Goal: Task Accomplishment & Management: Use online tool/utility

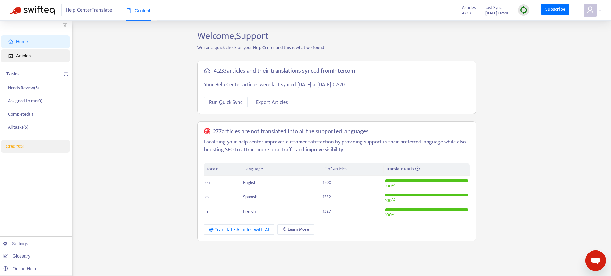
click at [34, 58] on span "Articles" at bounding box center [36, 55] width 56 height 13
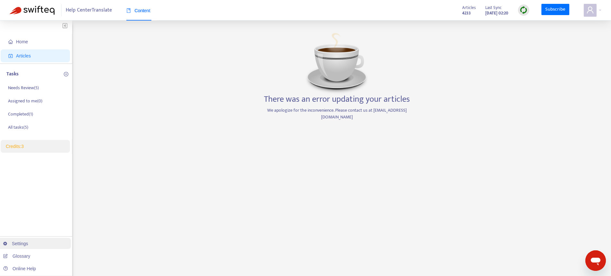
click at [16, 243] on link "Settings" at bounding box center [15, 243] width 25 height 5
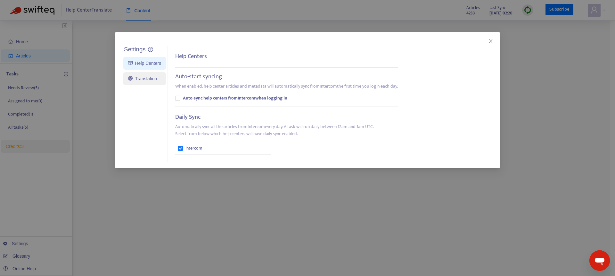
click at [147, 80] on link "Translation" at bounding box center [142, 78] width 29 height 5
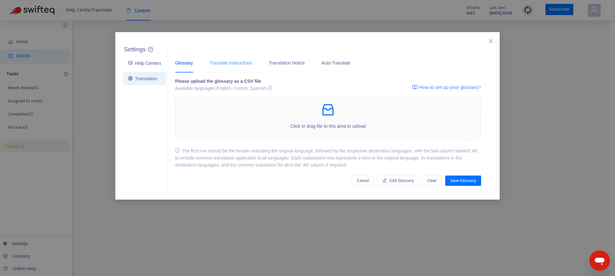
click at [237, 66] on div "Translate Instructions" at bounding box center [231, 63] width 43 height 20
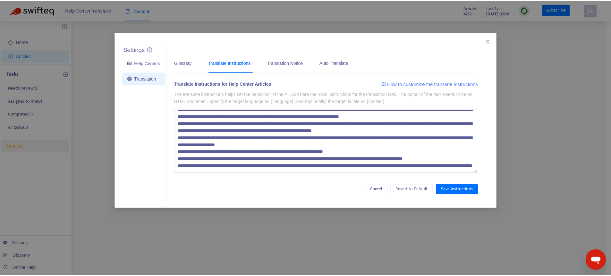
scroll to position [35, 0]
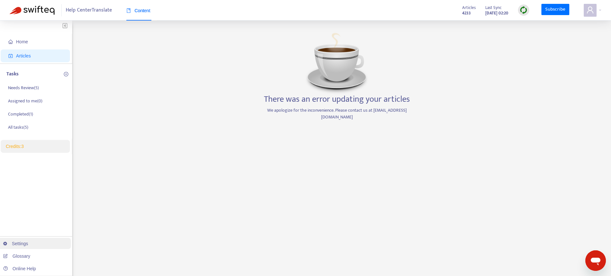
click at [18, 245] on link "Settings" at bounding box center [15, 243] width 25 height 5
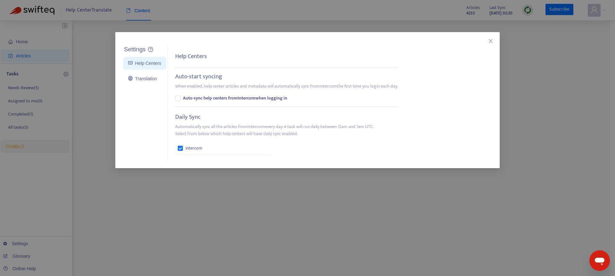
click at [577, 71] on div "Settings Help Centers Translation Settings Help Centers Auto-start syncing When…" at bounding box center [307, 138] width 615 height 276
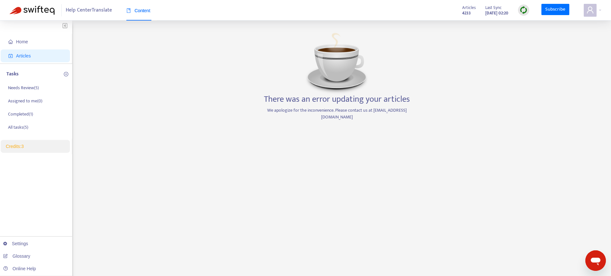
click at [525, 13] on img at bounding box center [523, 10] width 8 height 8
click at [536, 20] on link "Quick Sync" at bounding box center [536, 23] width 27 height 7
click at [27, 241] on link "Settings" at bounding box center [15, 243] width 25 height 5
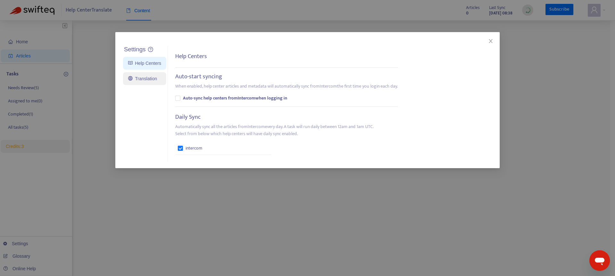
click at [151, 77] on link "Translation" at bounding box center [142, 78] width 29 height 5
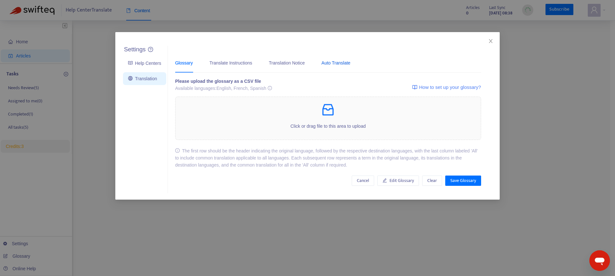
click at [337, 64] on div "Auto Translate" at bounding box center [336, 62] width 29 height 7
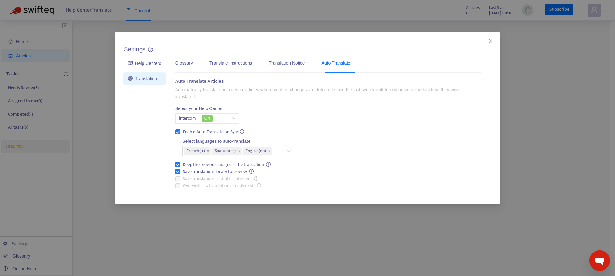
click at [530, 122] on div "Settings Help Centers Translation Settings Glossary Translate Instructions Tran…" at bounding box center [307, 138] width 615 height 276
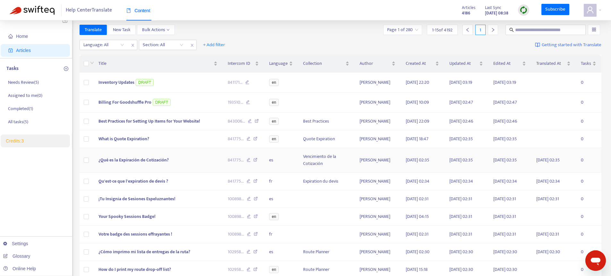
scroll to position [0, 0]
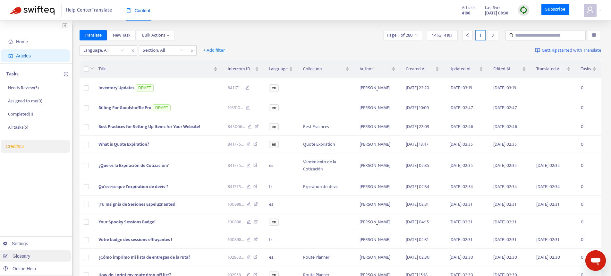
click at [24, 254] on link "Glossary" at bounding box center [16, 255] width 27 height 5
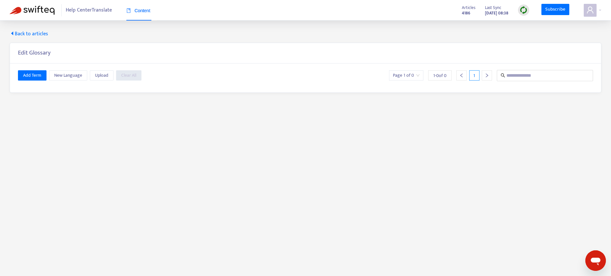
click at [28, 33] on span "Back to articles" at bounding box center [29, 34] width 38 height 8
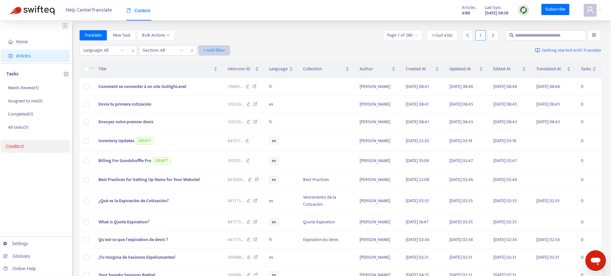
click at [208, 52] on span "+ Add filter" at bounding box center [214, 50] width 22 height 8
click at [216, 122] on span "Recently Translated" at bounding box center [223, 124] width 40 height 7
click at [226, 49] on input "search" at bounding box center [226, 51] width 48 height 10
click at [223, 62] on div "Yes" at bounding box center [260, 62] width 112 height 7
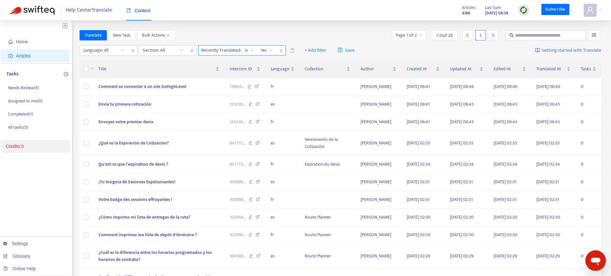
click at [281, 51] on icon "close" at bounding box center [281, 51] width 4 height 4
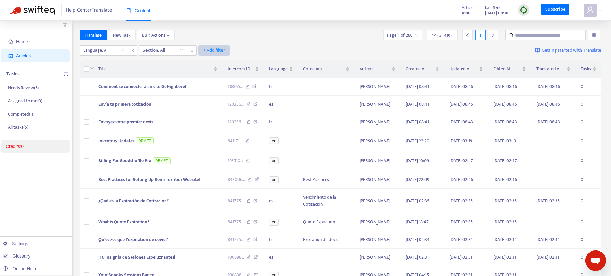
click at [216, 47] on span "+ Add filter" at bounding box center [214, 50] width 22 height 8
click at [221, 101] on span "Under Review" at bounding box center [223, 104] width 40 height 7
click at [225, 47] on input "search" at bounding box center [222, 51] width 41 height 10
click at [218, 61] on div "Yes" at bounding box center [260, 62] width 112 height 7
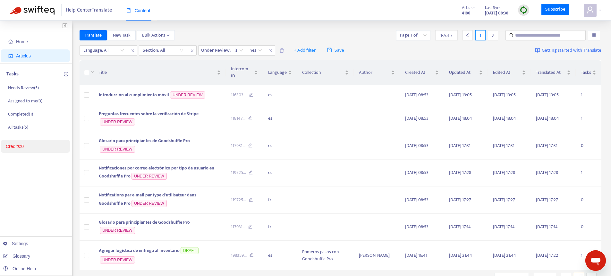
click at [247, 17] on div "Help Center Translate Content Articles 4186 Last Sync Aug 20, 2025 08:38 Subscr…" at bounding box center [305, 10] width 611 height 21
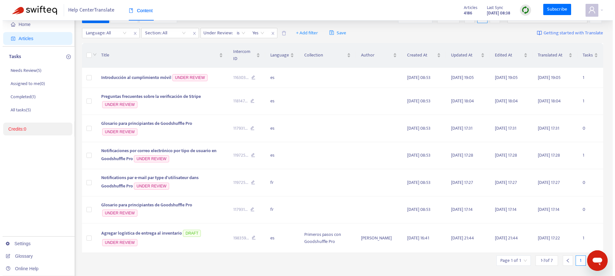
scroll to position [17, 0]
click at [130, 79] on span "Introducción al cumplimiento móvil" at bounding box center [134, 77] width 70 height 7
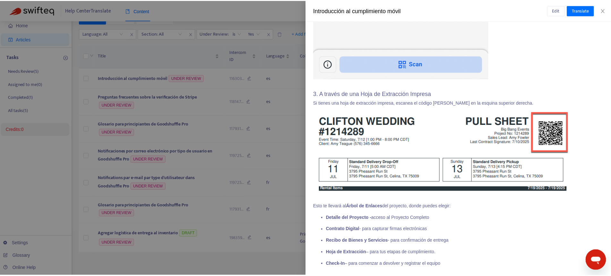
scroll to position [765, 0]
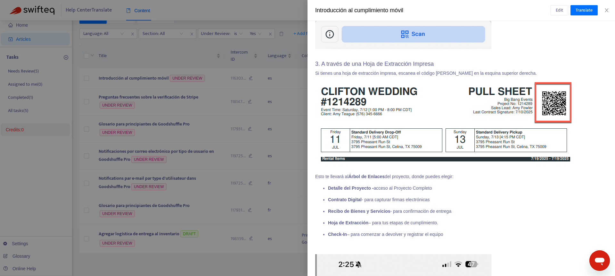
click at [196, 93] on div at bounding box center [307, 138] width 615 height 276
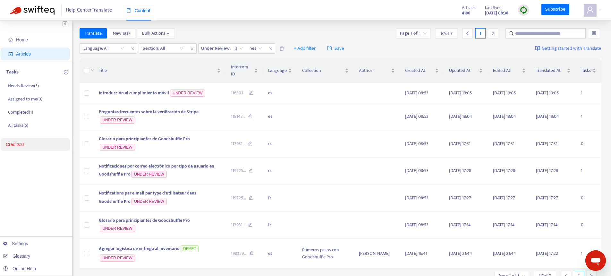
scroll to position [0, 0]
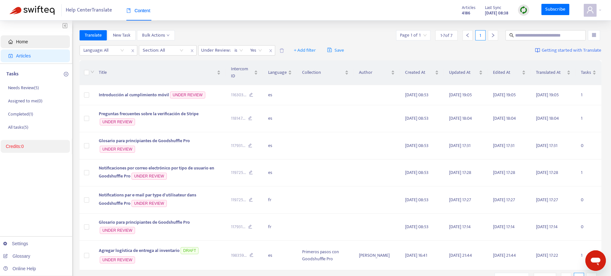
click at [32, 36] on span "Home" at bounding box center [36, 41] width 56 height 13
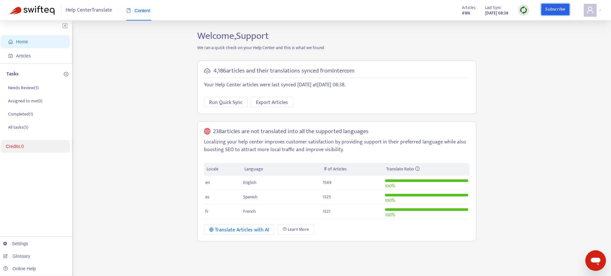
click at [561, 10] on link "Subscribe" at bounding box center [555, 10] width 28 height 12
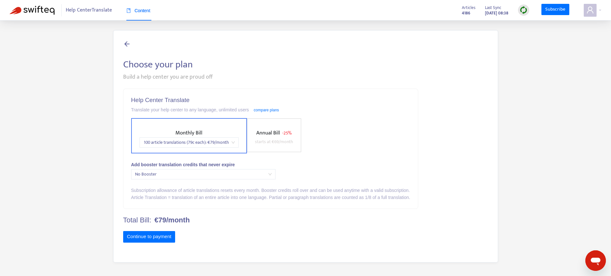
click at [280, 135] on span "Annual Bill" at bounding box center [268, 132] width 24 height 9
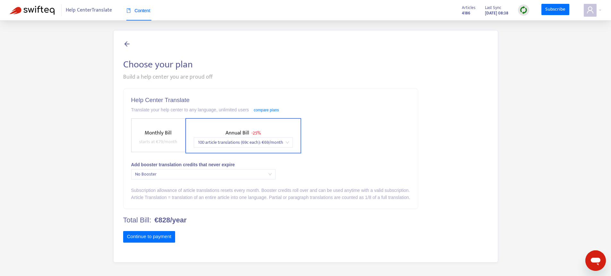
click at [224, 142] on span "100 article translations (69c each) : € 69 /month" at bounding box center [242, 142] width 91 height 10
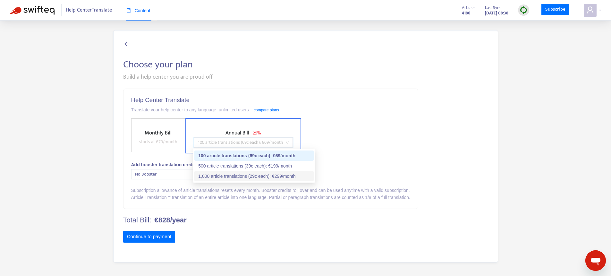
click at [248, 175] on div "1,000 article translations (29c each) : € 299 /month" at bounding box center [254, 175] width 112 height 7
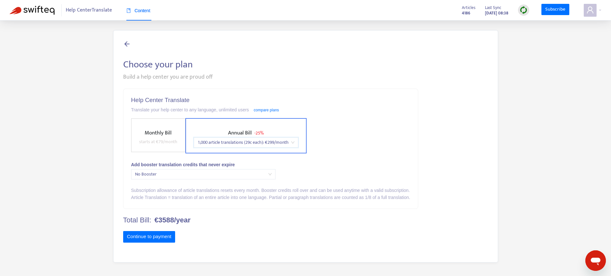
click at [143, 134] on span "Monthly Bill starts at € 79 /month" at bounding box center [158, 137] width 43 height 17
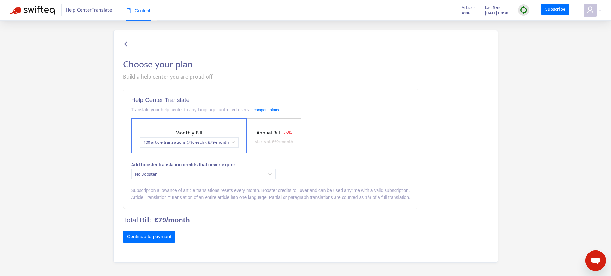
click at [195, 138] on span "100 article translations (79c each) : € 79 /month" at bounding box center [188, 142] width 91 height 10
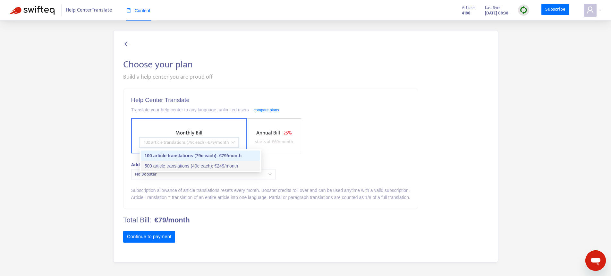
click at [187, 167] on div "500 article translations (49c each) : € 249 /month" at bounding box center [201, 165] width 112 height 7
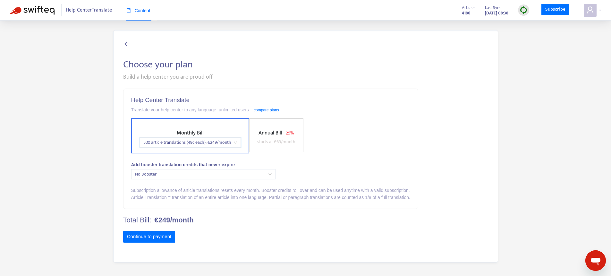
click at [201, 170] on span "No Booster" at bounding box center [203, 174] width 137 height 10
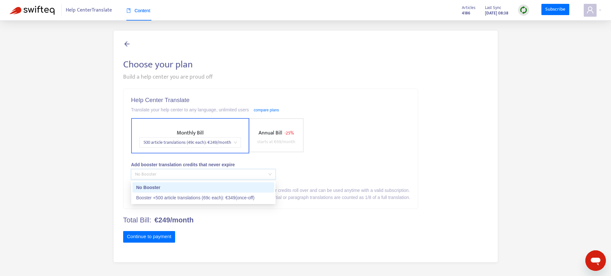
click at [141, 14] on div "Content" at bounding box center [138, 10] width 24 height 7
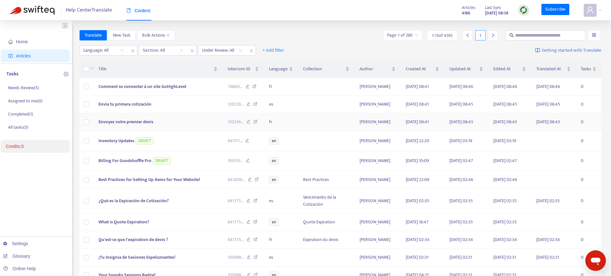
click at [256, 125] on icon at bounding box center [255, 123] width 4 height 6
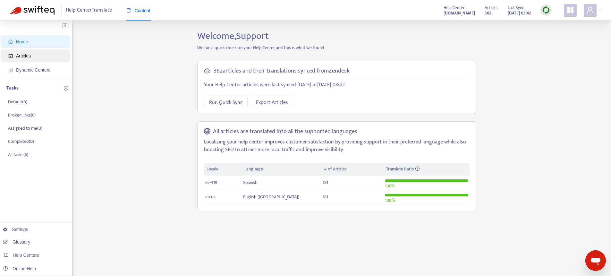
click at [28, 53] on span "Articles" at bounding box center [23, 55] width 15 height 5
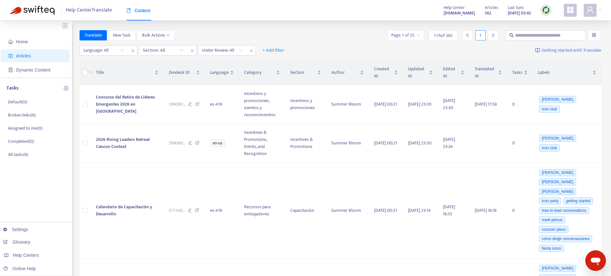
click at [574, 10] on span at bounding box center [569, 10] width 13 height 13
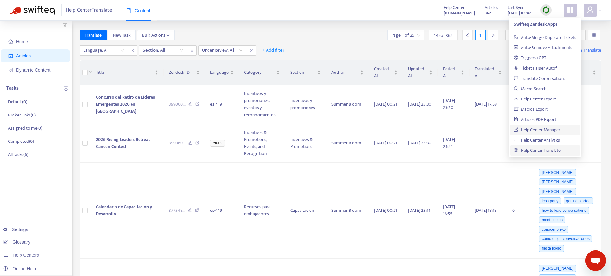
click at [534, 129] on link "Help Center Manager" at bounding box center [536, 129] width 46 height 7
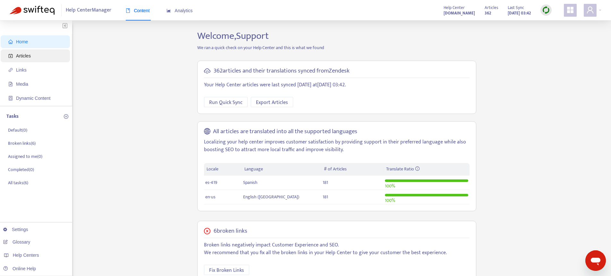
click at [37, 50] on span "Articles" at bounding box center [36, 55] width 56 height 13
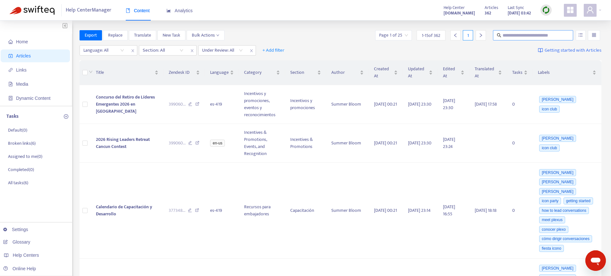
click at [517, 35] on input "text" at bounding box center [533, 35] width 62 height 7
paste input "**********"
type input "**********"
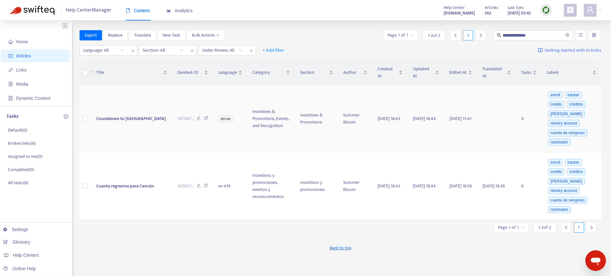
click at [118, 124] on td "Countdown to Cancun" at bounding box center [131, 118] width 81 height 67
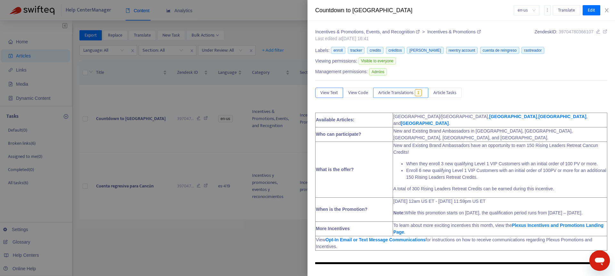
click at [397, 97] on button "Article Translations 1" at bounding box center [400, 92] width 55 height 10
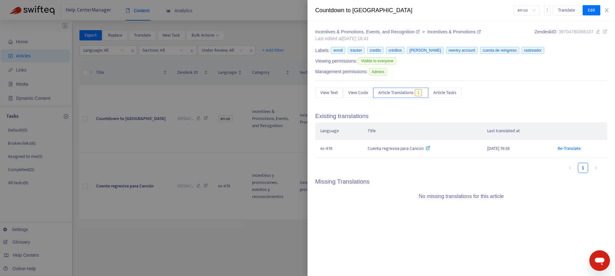
click at [142, 138] on div at bounding box center [307, 138] width 615 height 276
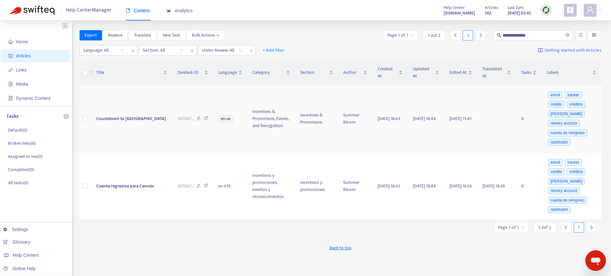
click at [142, 137] on td "Countdown to Cancun" at bounding box center [131, 118] width 81 height 67
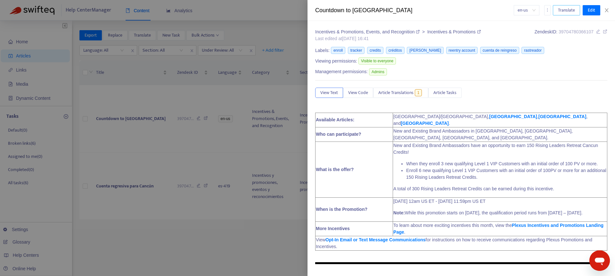
click at [572, 12] on span "Translate" at bounding box center [566, 10] width 17 height 7
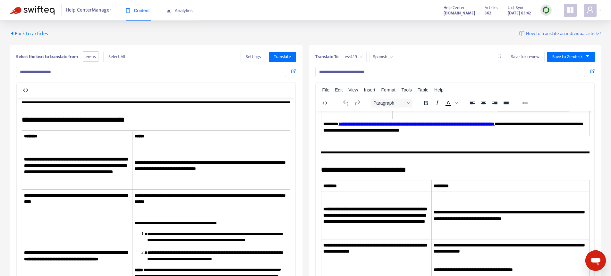
scroll to position [163, 0]
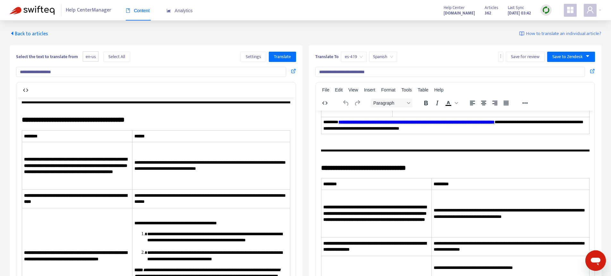
click at [291, 72] on icon at bounding box center [293, 70] width 5 height 5
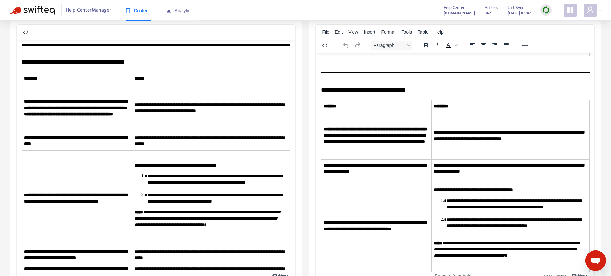
scroll to position [184, 0]
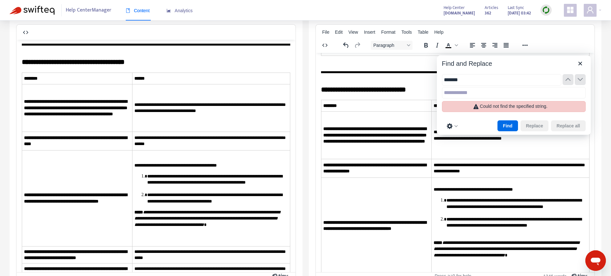
type input "*******"
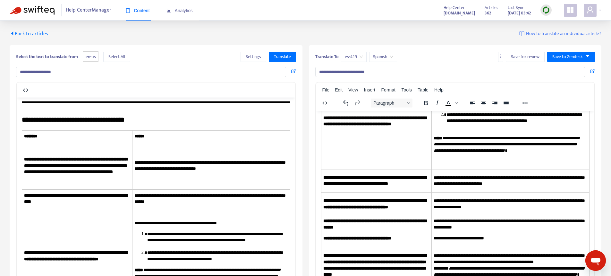
scroll to position [323, 0]
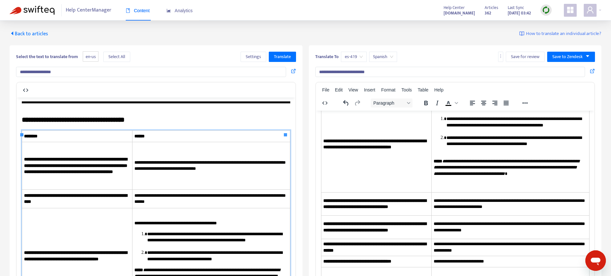
click at [216, 163] on td "**********" at bounding box center [211, 165] width 158 height 47
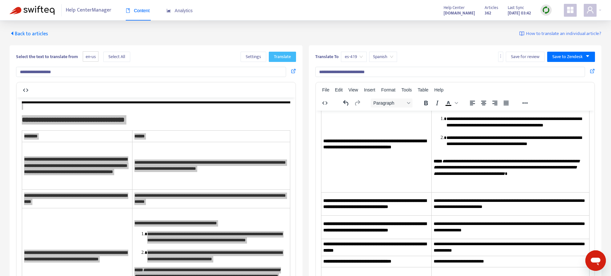
click at [277, 59] on span "Translate" at bounding box center [282, 56] width 17 height 7
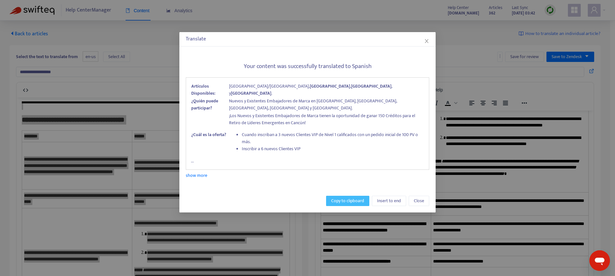
click at [353, 199] on span "Copy to clipboard" at bounding box center [347, 200] width 33 height 7
copy body "**********"
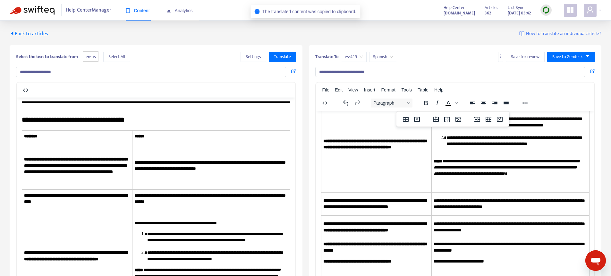
click at [432, 188] on td "**********" at bounding box center [510, 144] width 158 height 96
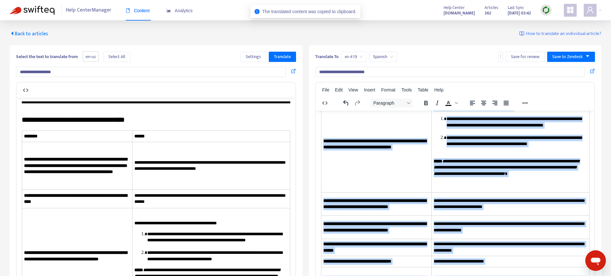
paste body "Rich Text Area. Press ALT-0 for help."
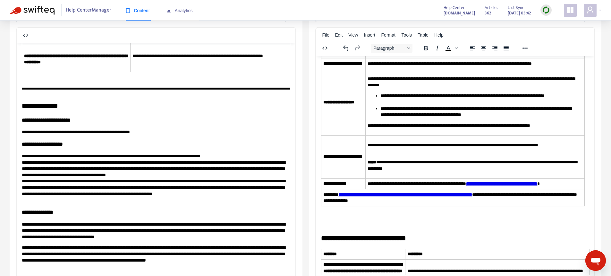
scroll to position [0, 0]
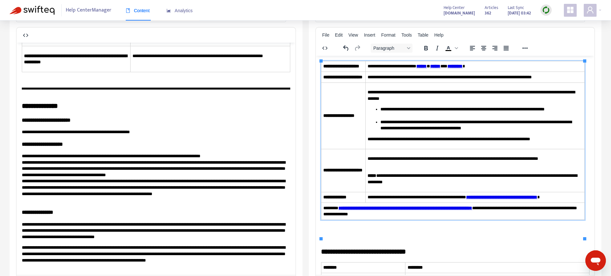
click at [380, 168] on p "**********" at bounding box center [472, 161] width 211 height 12
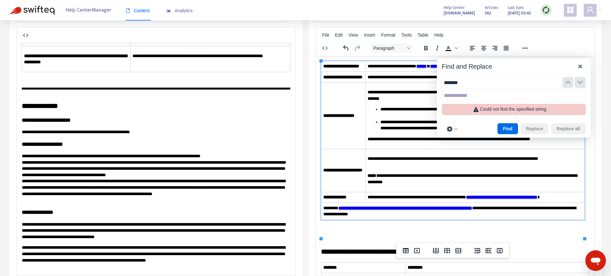
type input "*******"
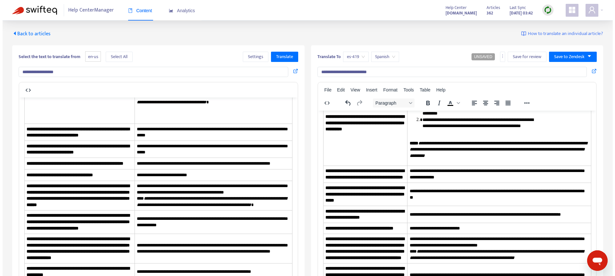
scroll to position [292, 0]
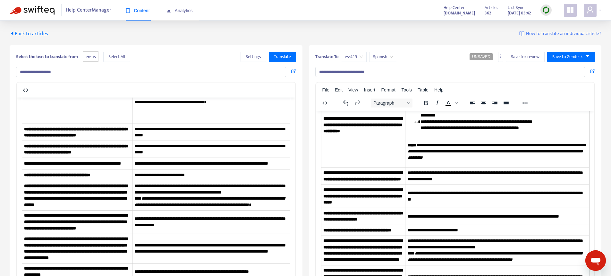
click at [37, 31] on span "Back to articles" at bounding box center [29, 33] width 38 height 9
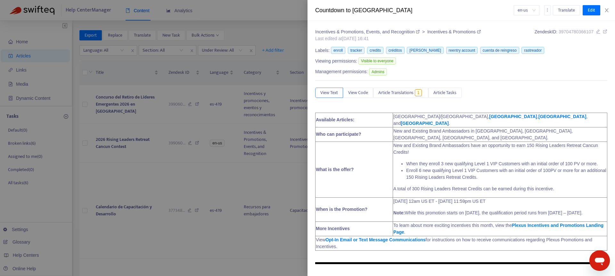
type input "**********"
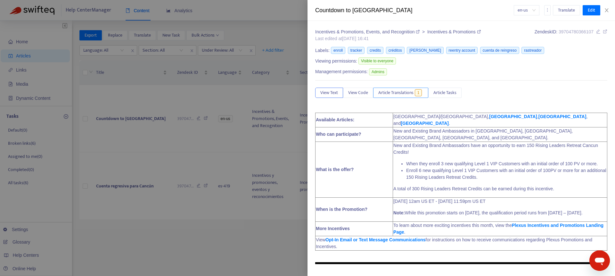
click at [392, 90] on span "Article Translations" at bounding box center [395, 92] width 35 height 7
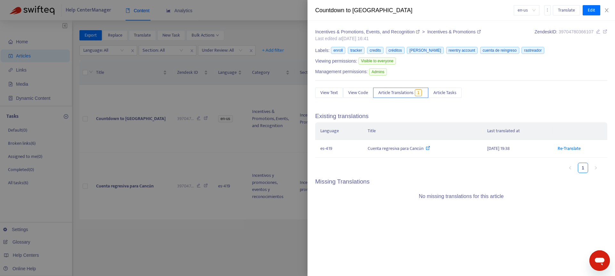
click at [168, 235] on div at bounding box center [307, 138] width 615 height 276
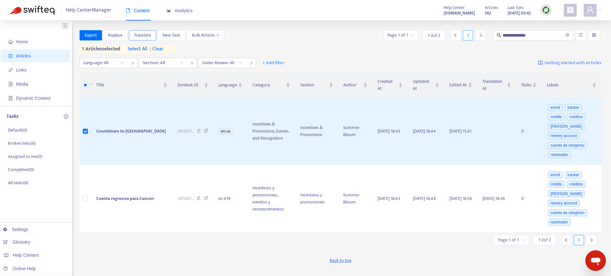
click at [146, 35] on span "Translate" at bounding box center [142, 35] width 17 height 7
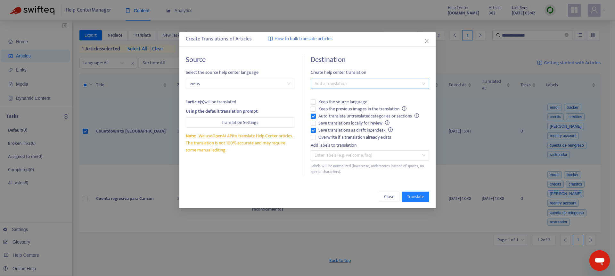
click at [342, 82] on div at bounding box center [366, 84] width 109 height 8
click at [340, 105] on div "Spanish ( es-419 )" at bounding box center [372, 106] width 112 height 7
click at [340, 105] on div "Spanish ( es-419 )" at bounding box center [369, 106] width 107 height 7
click at [350, 104] on div "Spanish ( es-419 )" at bounding box center [372, 106] width 112 height 7
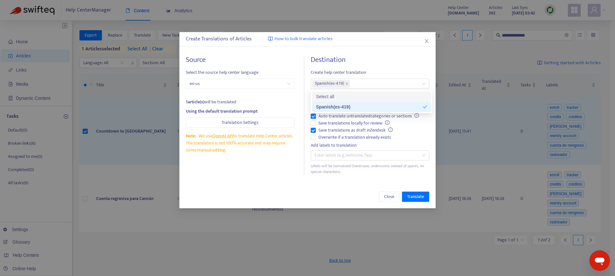
click at [388, 65] on div "Destination Create help center translation Spanish ( es-419 ) Keep the source l…" at bounding box center [370, 114] width 119 height 119
click at [343, 114] on span "Auto-translate untranslated categories or sections" at bounding box center [369, 115] width 106 height 7
click at [350, 123] on span "Save translations locally for review" at bounding box center [354, 123] width 76 height 7
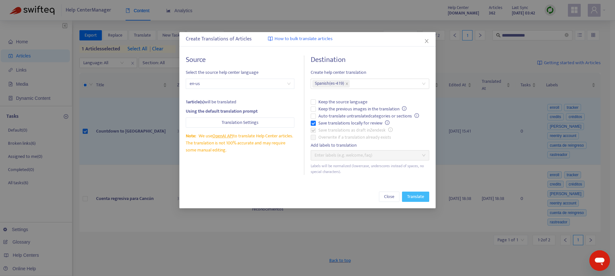
click at [424, 196] on button "Translate" at bounding box center [415, 196] width 27 height 10
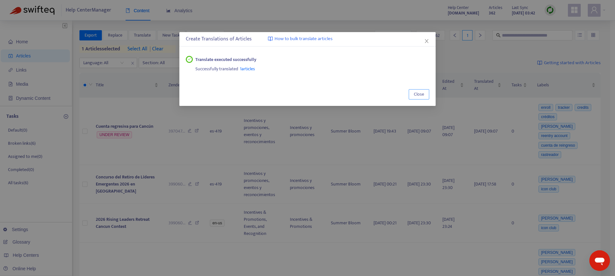
click at [414, 96] on span "Close" at bounding box center [419, 94] width 10 height 7
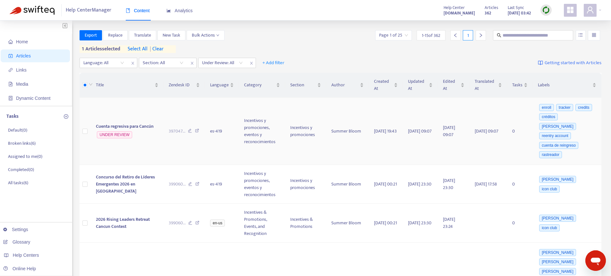
click at [147, 137] on td "Cuenta regresiva para Cancún UNDER REVIEW" at bounding box center [127, 130] width 73 height 67
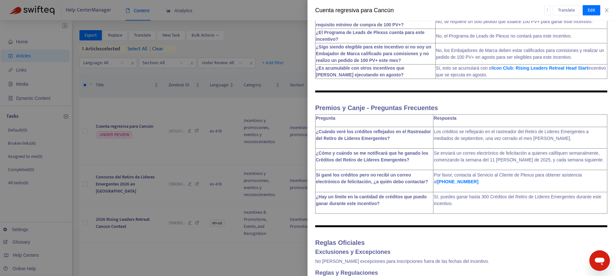
scroll to position [360, 0]
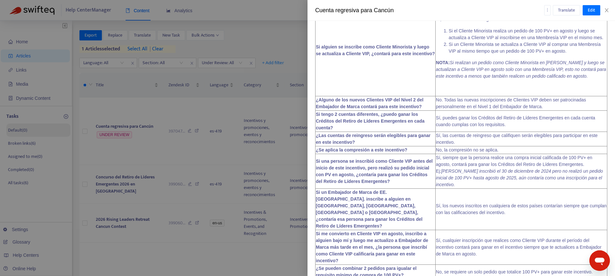
click at [52, 137] on div at bounding box center [307, 138] width 615 height 276
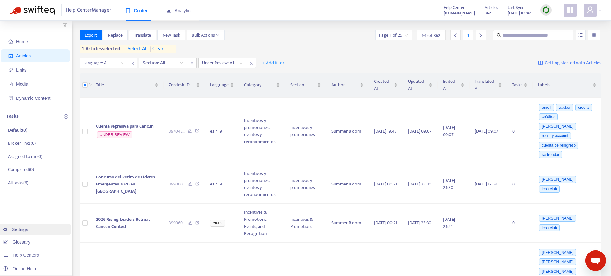
click at [20, 230] on link "Settings" at bounding box center [15, 229] width 25 height 5
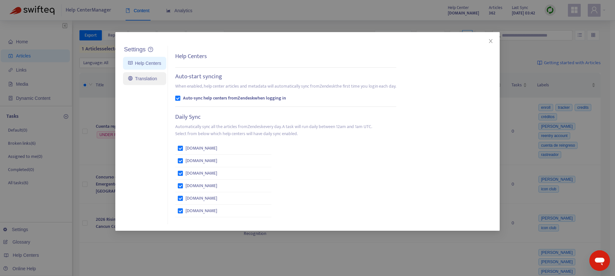
click at [141, 78] on link "Translation" at bounding box center [142, 78] width 29 height 5
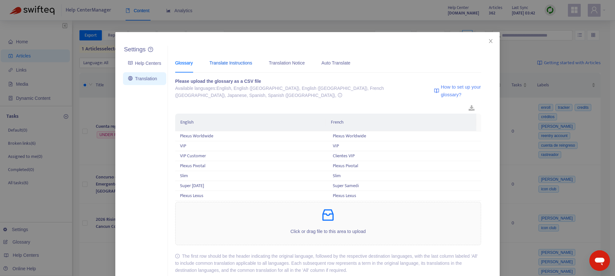
click at [239, 64] on div "Translate Instructions" at bounding box center [231, 62] width 43 height 7
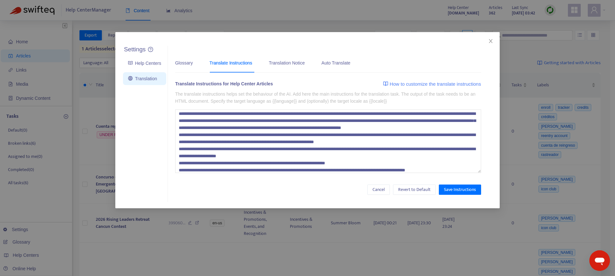
scroll to position [0, 0]
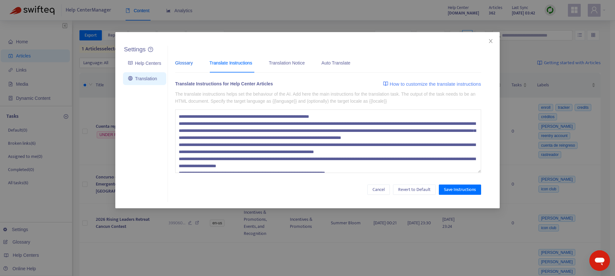
click at [189, 61] on div "Glossary" at bounding box center [184, 62] width 18 height 7
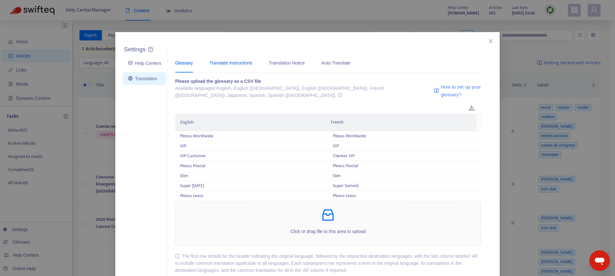
click at [250, 61] on div "Translate Instructions" at bounding box center [231, 62] width 43 height 7
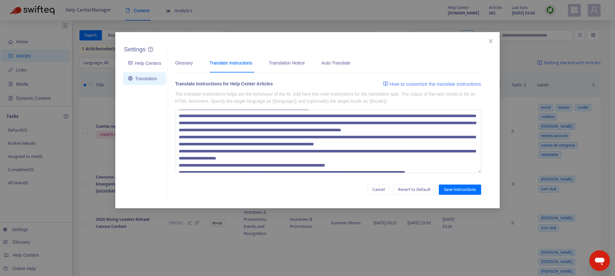
scroll to position [35, 0]
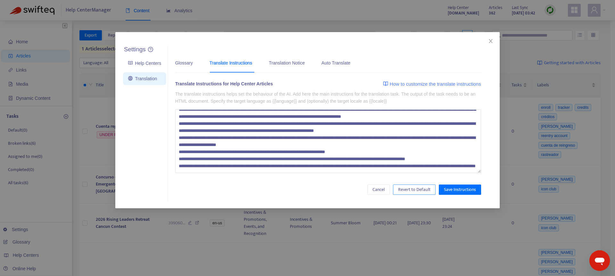
click at [413, 186] on span "Revert to Default" at bounding box center [414, 189] width 32 height 7
click at [187, 62] on div "Glossary" at bounding box center [184, 62] width 18 height 7
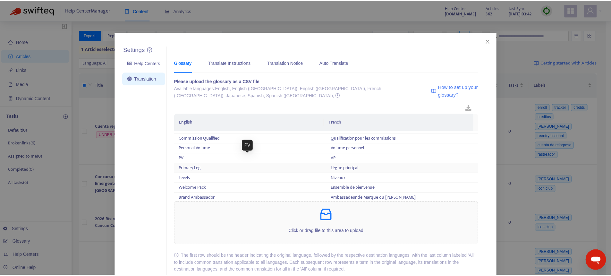
scroll to position [1221, 0]
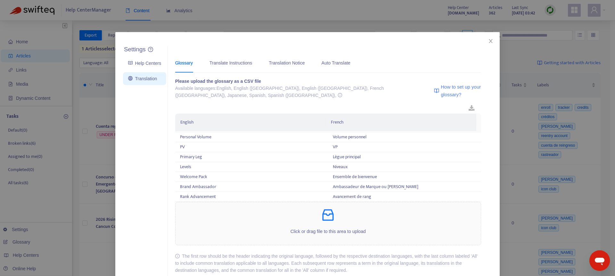
click at [40, 208] on div "Settings Help Centers Translation Settings Glossary Translate Instructions Tran…" at bounding box center [307, 138] width 615 height 276
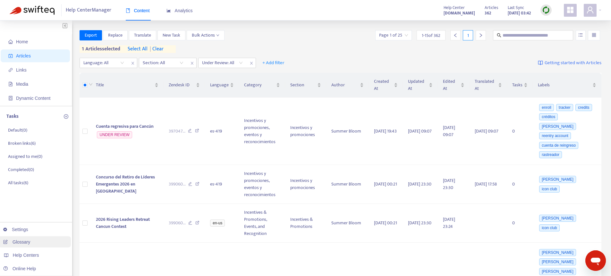
click at [30, 239] on link "Glossary" at bounding box center [16, 241] width 27 height 5
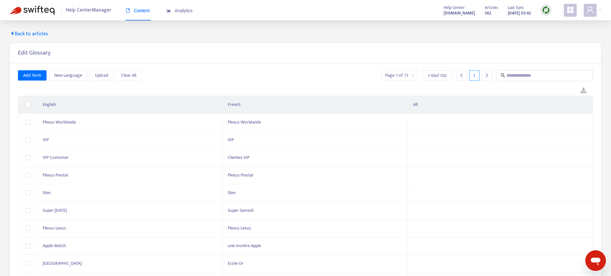
click at [489, 73] on div at bounding box center [486, 75] width 10 height 10
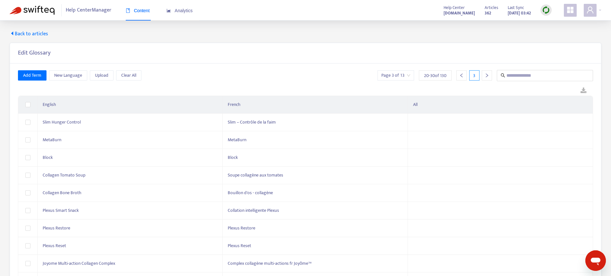
click at [489, 73] on div at bounding box center [486, 75] width 10 height 10
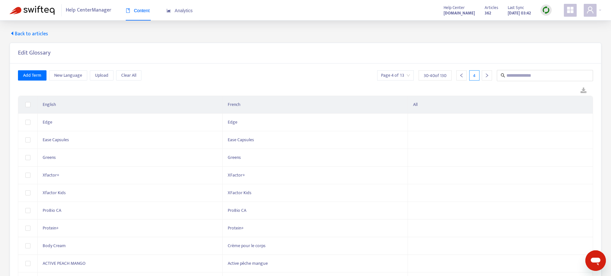
click at [464, 77] on div at bounding box center [461, 75] width 10 height 10
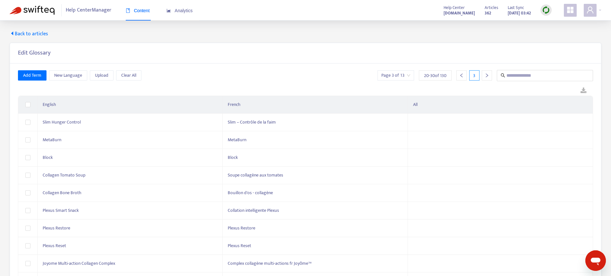
click at [462, 77] on icon "left" at bounding box center [461, 75] width 2 height 4
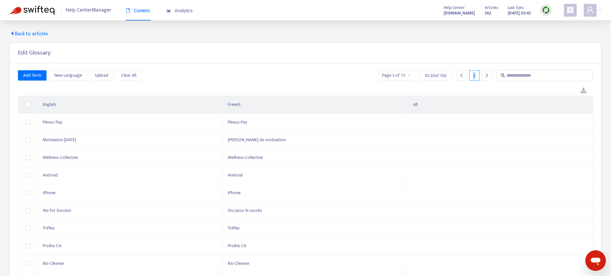
click at [462, 77] on icon "left" at bounding box center [461, 75] width 2 height 4
click at [24, 35] on span "Back to articles" at bounding box center [29, 34] width 38 height 8
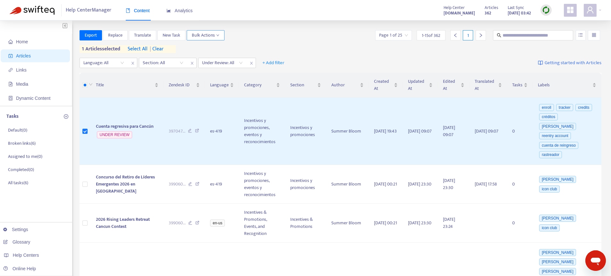
click at [211, 35] on span "Bulk Actions" at bounding box center [206, 35] width 28 height 7
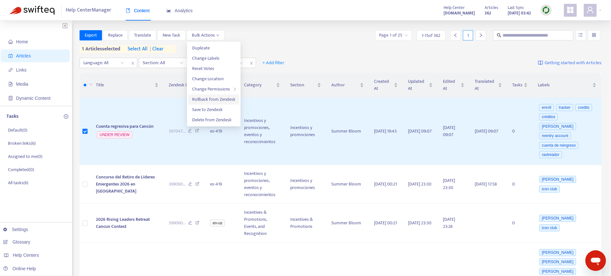
click at [210, 101] on span "Rollback from Zendesk" at bounding box center [213, 99] width 43 height 7
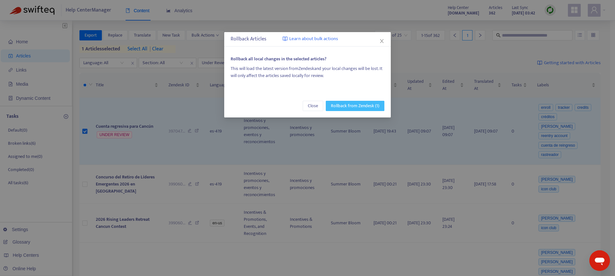
click at [343, 105] on span "Rollback from Zendesk (1)" at bounding box center [355, 105] width 48 height 7
